Goal: Task Accomplishment & Management: Use online tool/utility

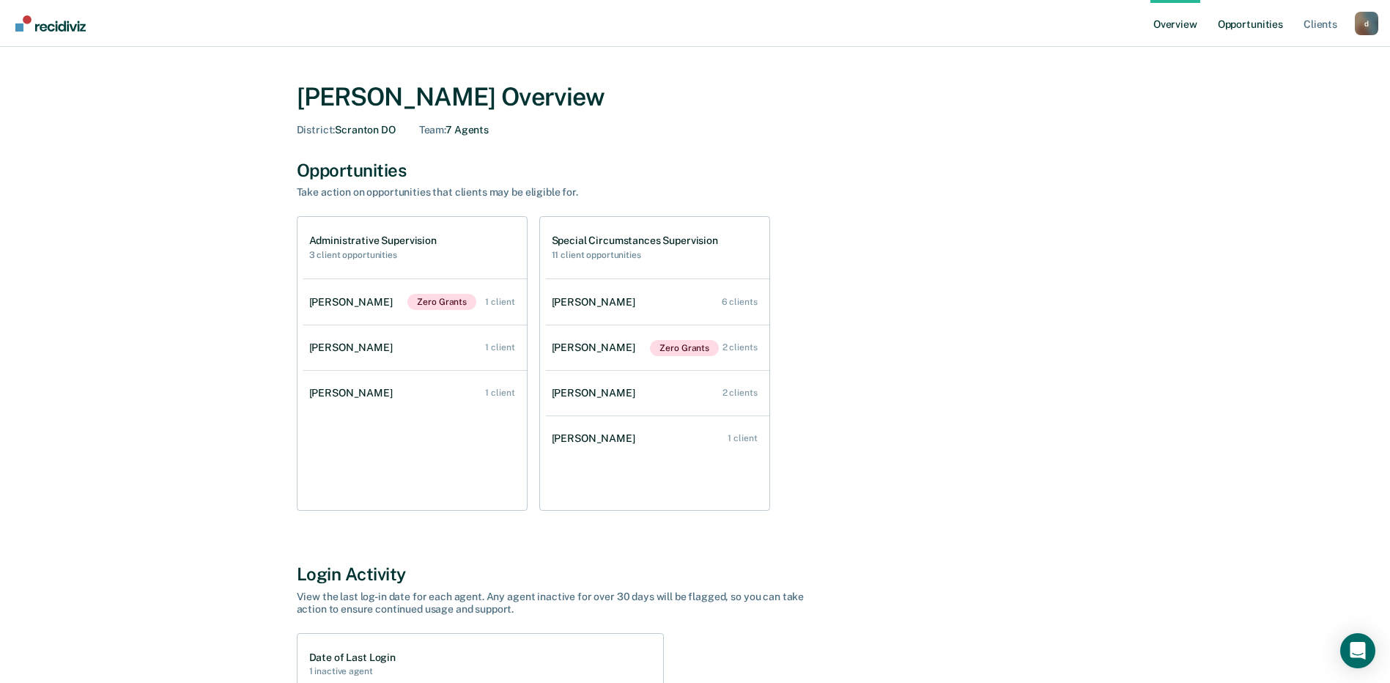
click at [1244, 24] on link "Opportunities" at bounding box center [1250, 23] width 71 height 47
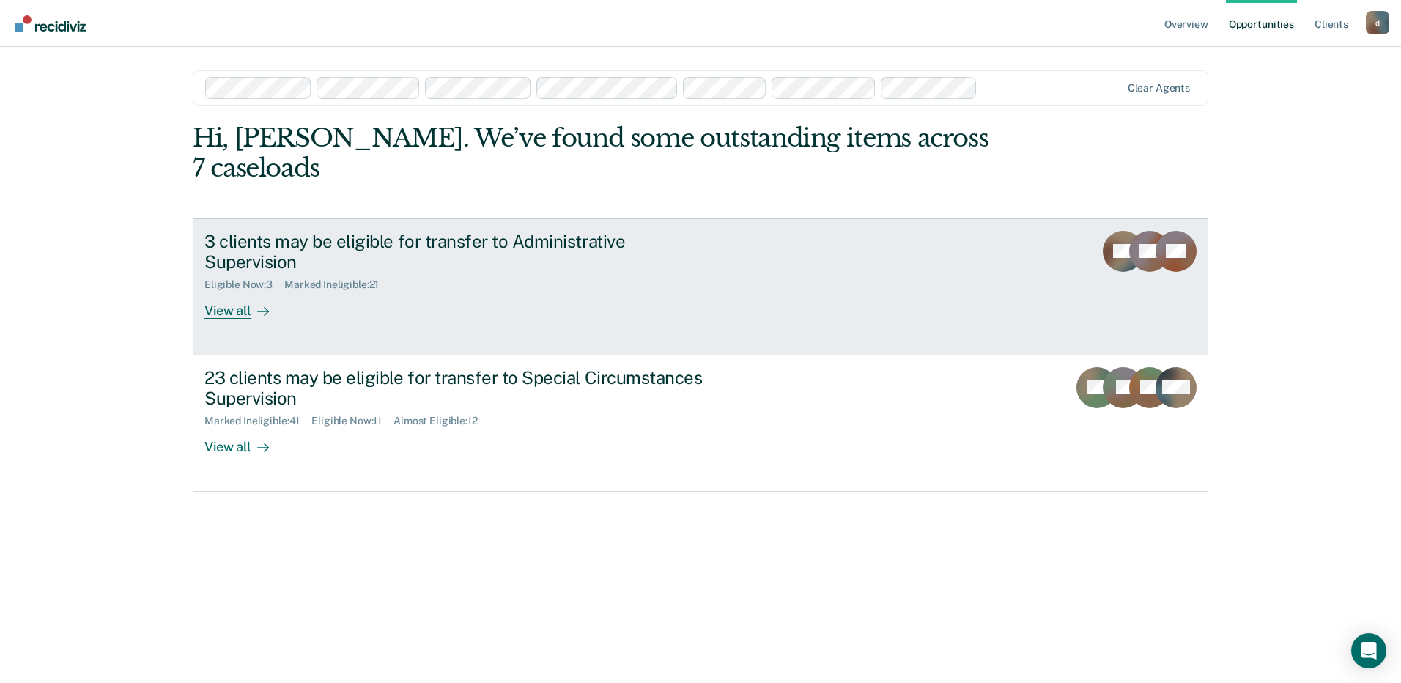
click at [231, 291] on div "View all" at bounding box center [245, 305] width 82 height 29
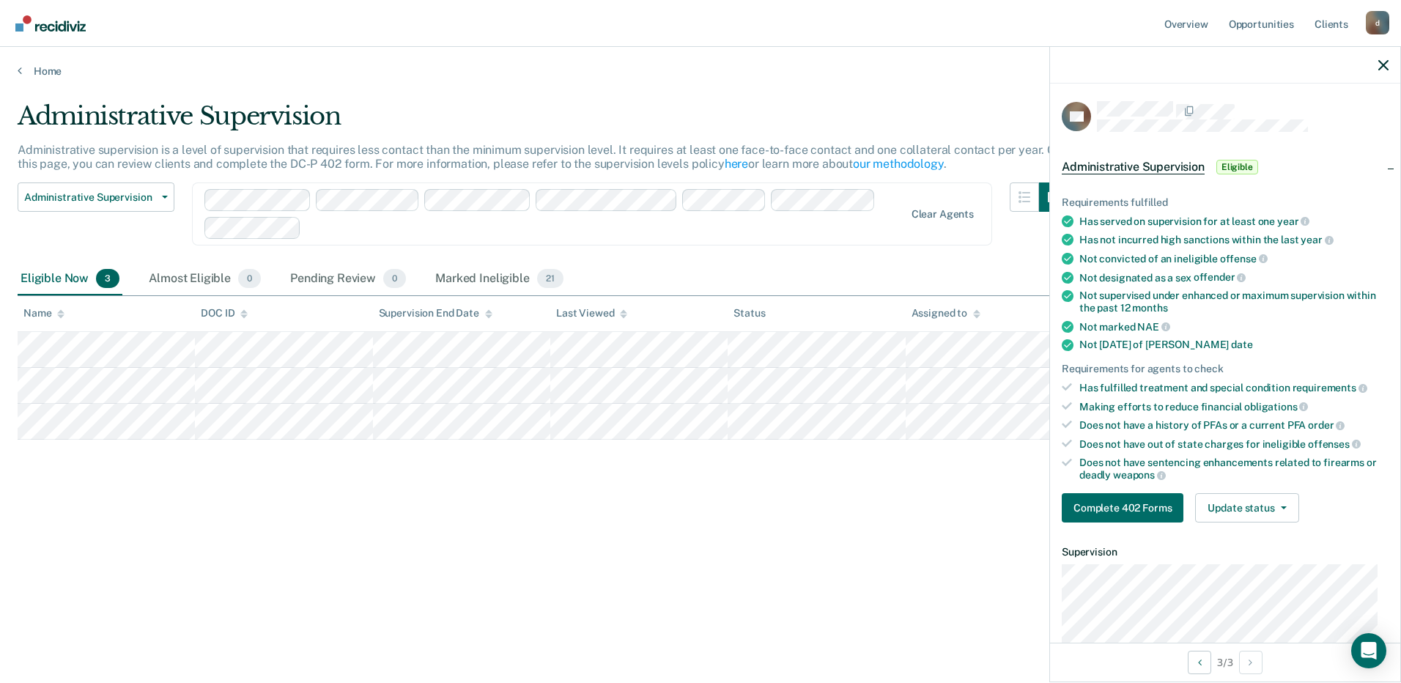
click at [793, 494] on div "Administrative Supervision Administrative supervision is a level of supervision…" at bounding box center [700, 337] width 1365 height 472
click at [1228, 164] on span "Eligible" at bounding box center [1237, 167] width 42 height 15
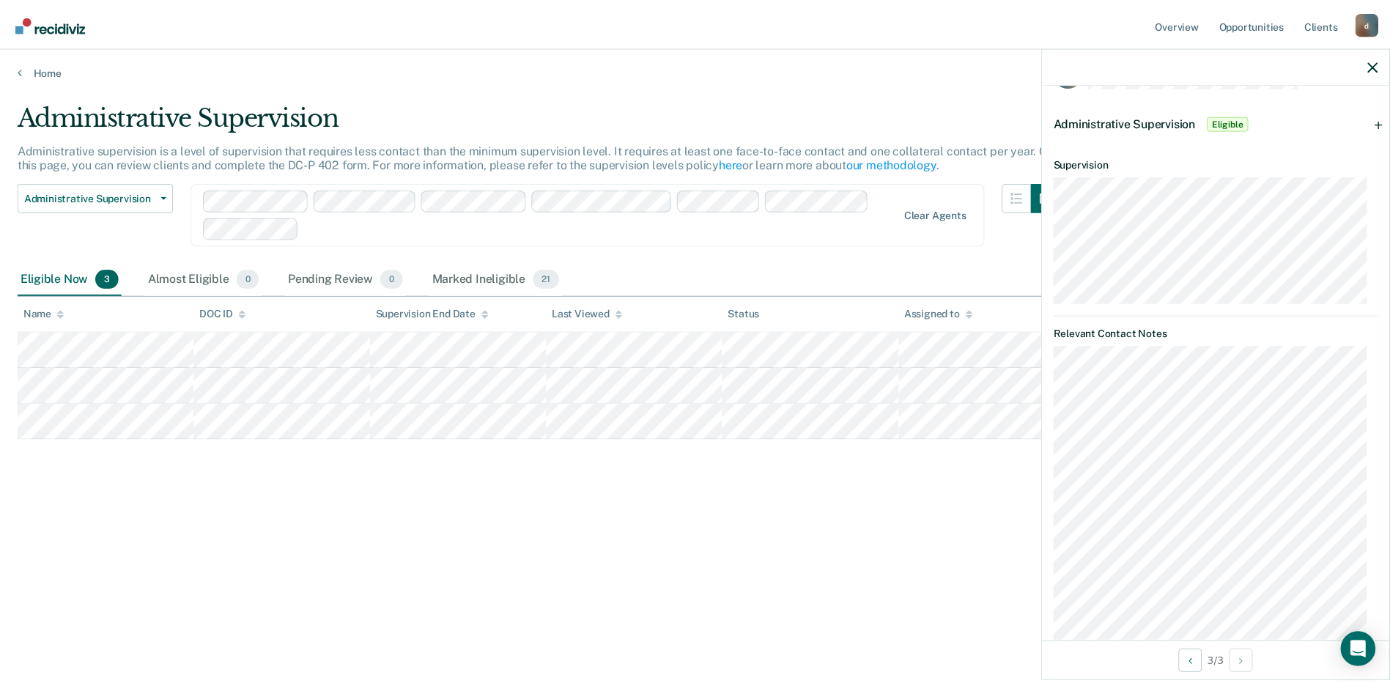
scroll to position [72, 0]
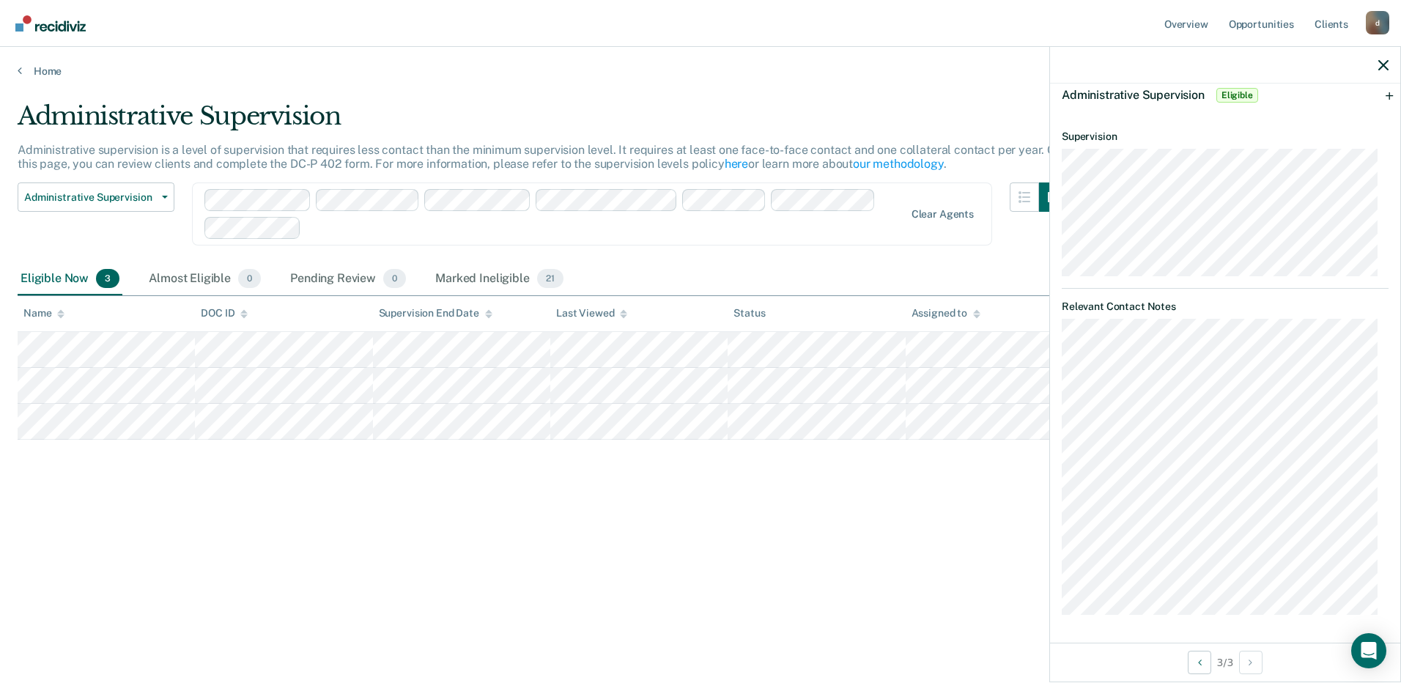
click at [843, 508] on div "Administrative Supervision Administrative supervision is a level of supervision…" at bounding box center [700, 337] width 1365 height 472
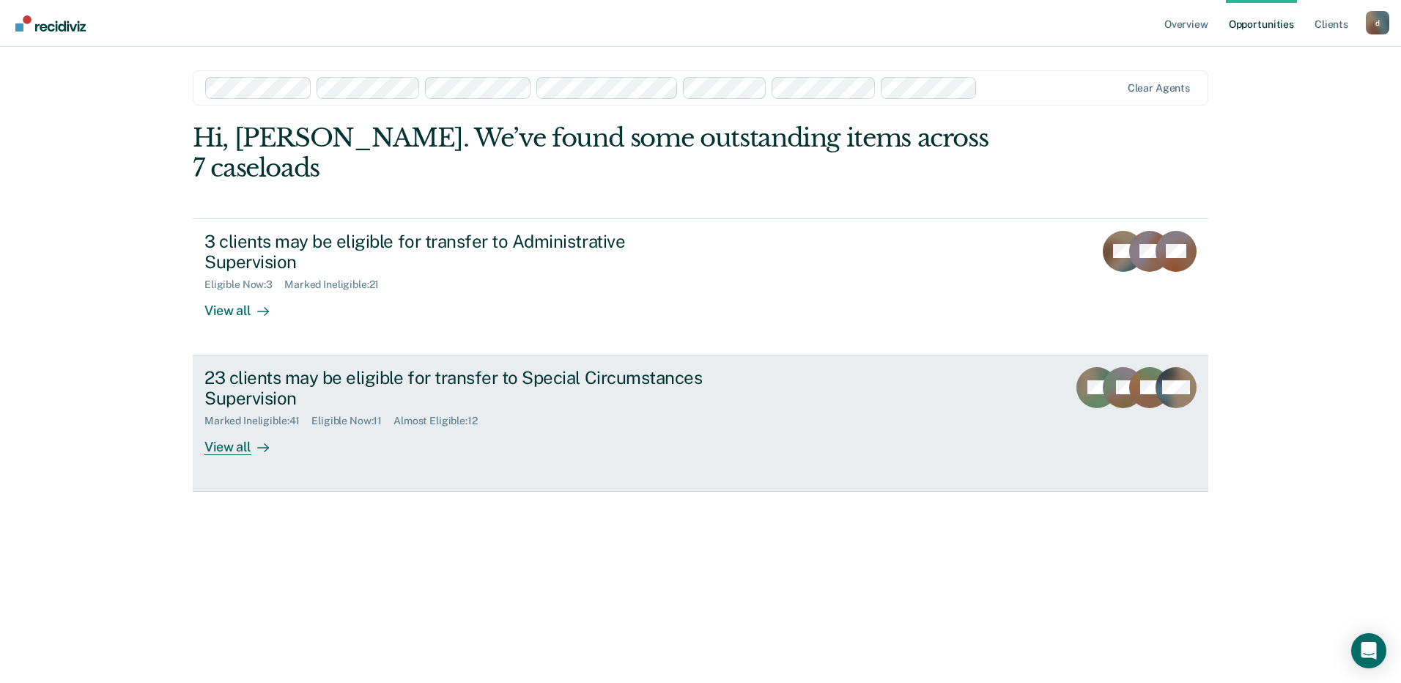
click at [235, 427] on div "View all" at bounding box center [245, 441] width 82 height 29
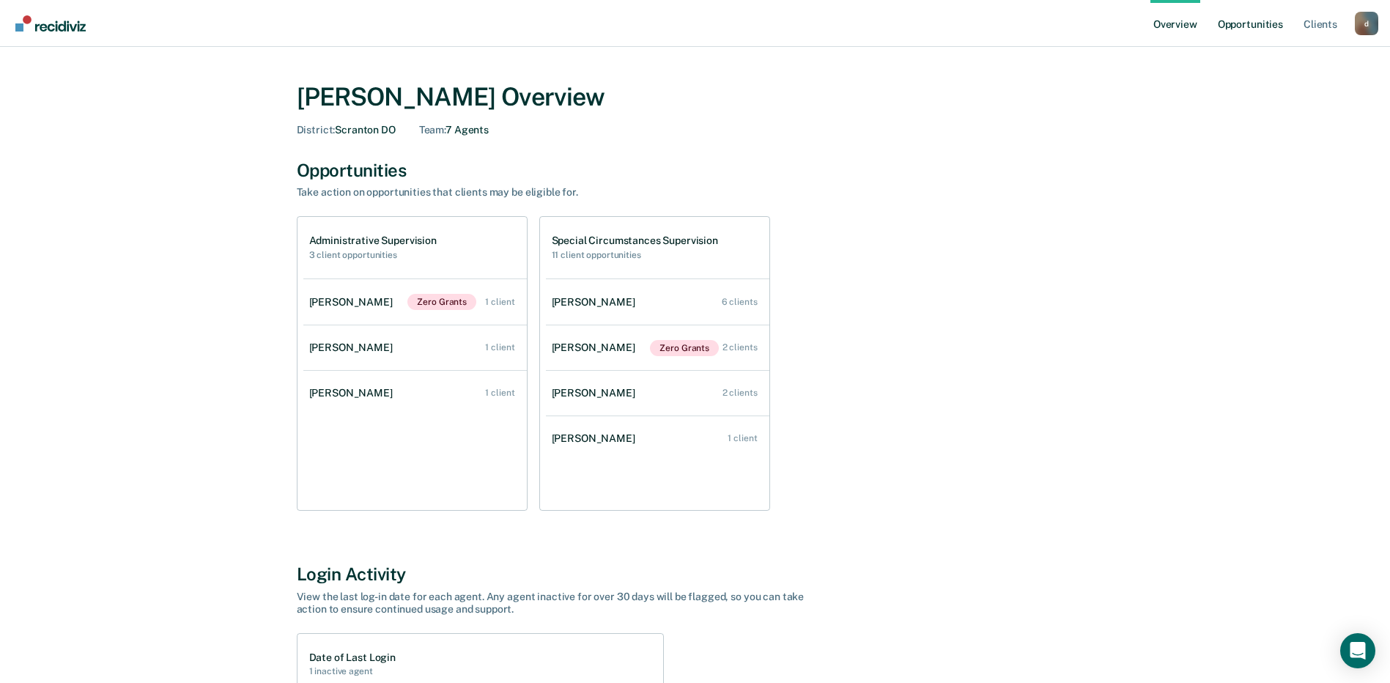
click at [1250, 23] on link "Opportunities" at bounding box center [1250, 23] width 71 height 47
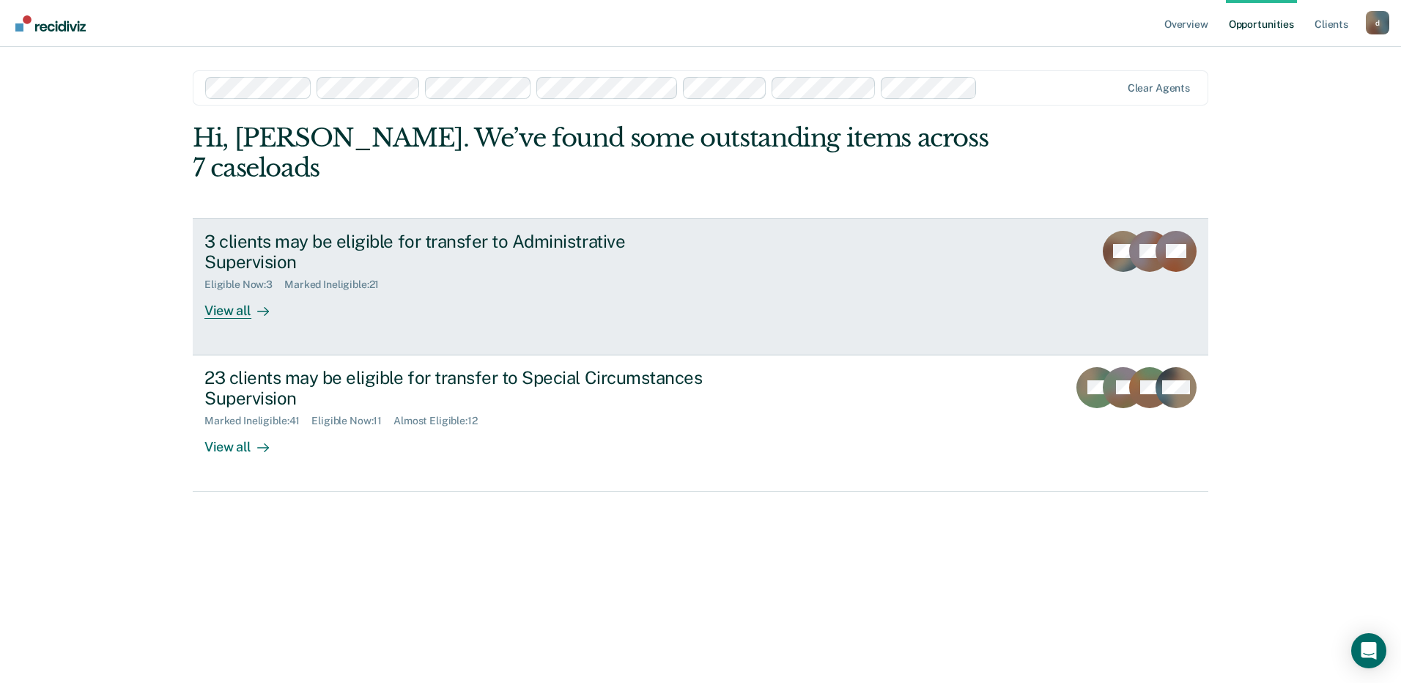
click at [240, 291] on div "View all" at bounding box center [245, 305] width 82 height 29
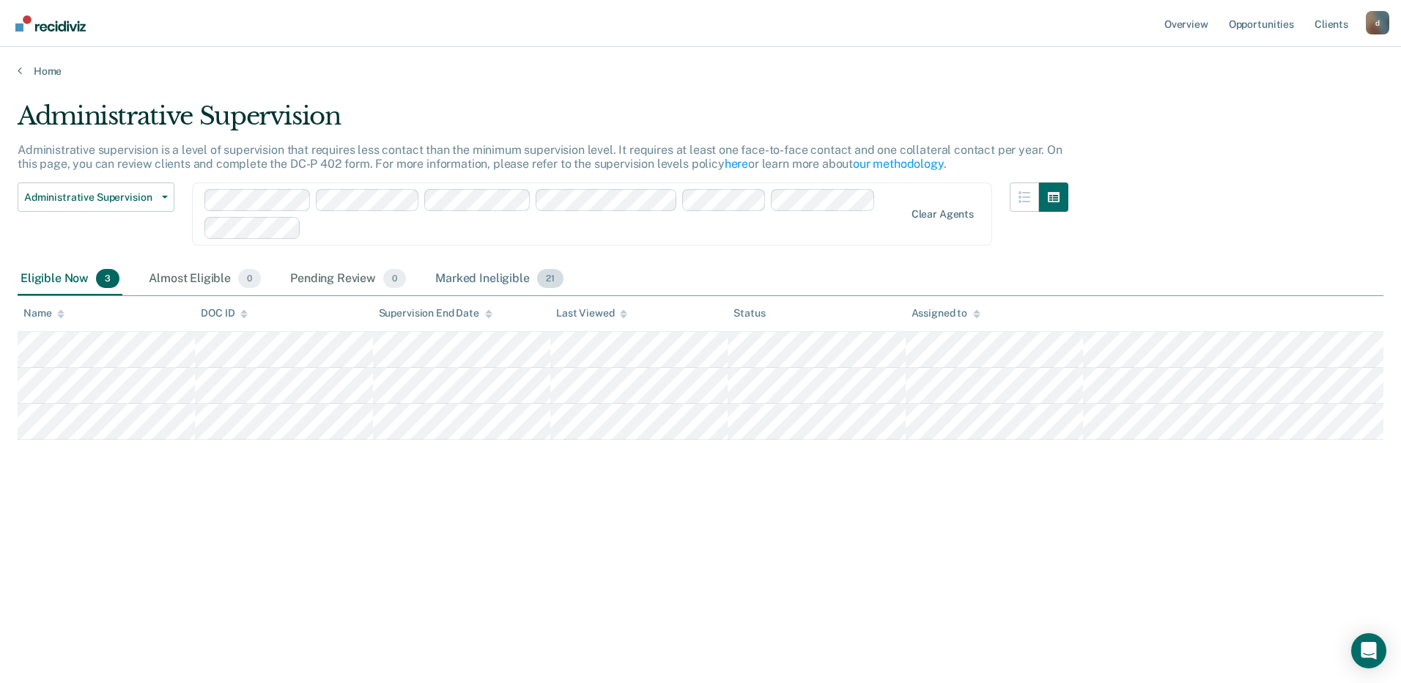
click at [461, 284] on div "Marked Ineligible 21" at bounding box center [498, 279] width 133 height 32
